Goal: Find specific page/section: Find specific page/section

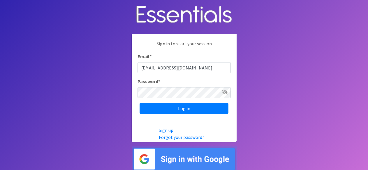
click at [155, 106] on input "Log in" at bounding box center [184, 108] width 89 height 11
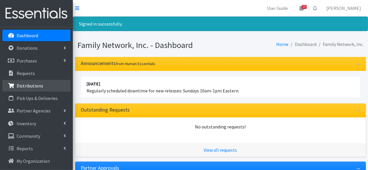
click at [24, 86] on p "Distributions" at bounding box center [30, 86] width 27 height 6
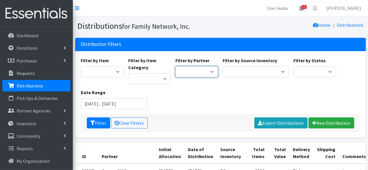
click at [188, 72] on select "2nd Street Pantry Missions Arkansas Coalition of Marshallese Bread of Life Cano…" at bounding box center [196, 71] width 43 height 11
select select "2367"
click at [175, 66] on select "2nd Street Pantry Missions Arkansas Coalition of Marshallese Bread of Life Cano…" at bounding box center [196, 71] width 43 height 11
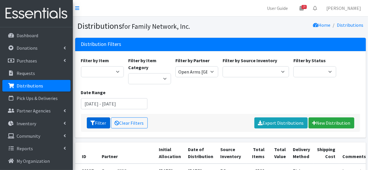
click at [98, 122] on button "Filter" at bounding box center [98, 123] width 23 height 11
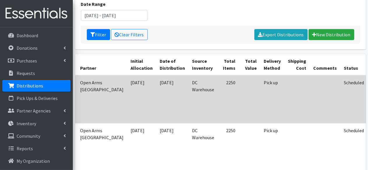
scroll to position [0, 21]
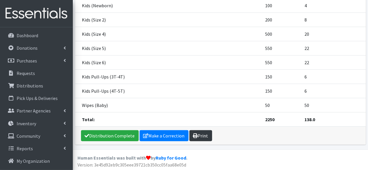
scroll to position [97, 0]
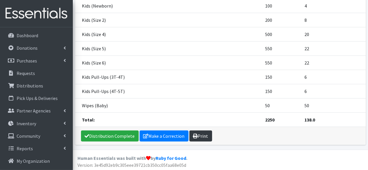
click at [205, 139] on link "Print" at bounding box center [200, 136] width 23 height 11
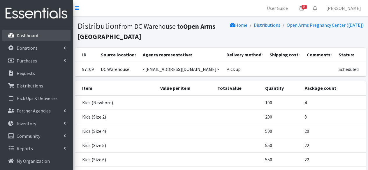
scroll to position [97, 0]
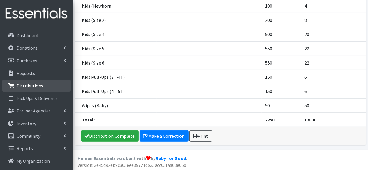
click at [26, 85] on p "Distributions" at bounding box center [30, 86] width 27 height 6
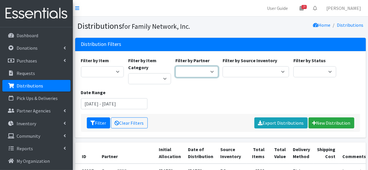
click at [179, 68] on select "2nd Street Pantry Missions Arkansas Coalition of Marshallese Bread of Life Cano…" at bounding box center [196, 71] width 43 height 11
select select "1481"
click at [175, 66] on select "2nd Street Pantry Missions Arkansas Coalition of Marshallese Bread of Life Cano…" at bounding box center [196, 71] width 43 height 11
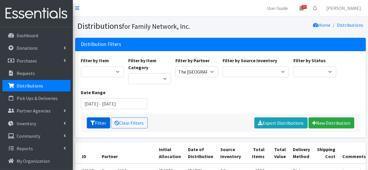
click at [94, 121] on icon "submit" at bounding box center [93, 123] width 5 height 5
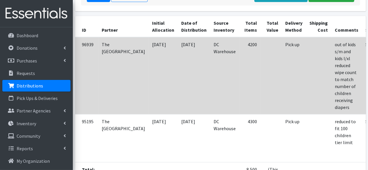
scroll to position [0, 17]
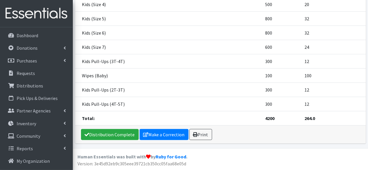
scroll to position [138, 0]
click at [200, 136] on link "Print" at bounding box center [200, 134] width 23 height 11
